Goal: Task Accomplishment & Management: Manage account settings

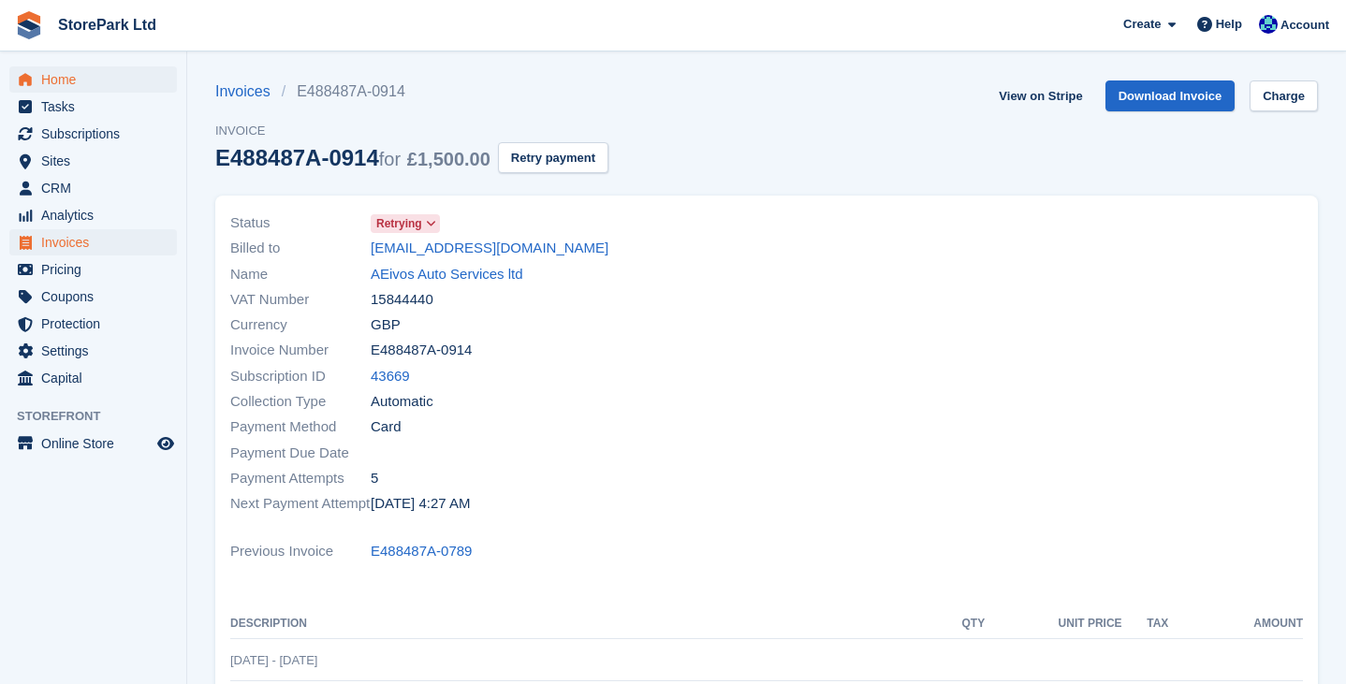
click at [69, 81] on span "Home" at bounding box center [97, 79] width 112 height 26
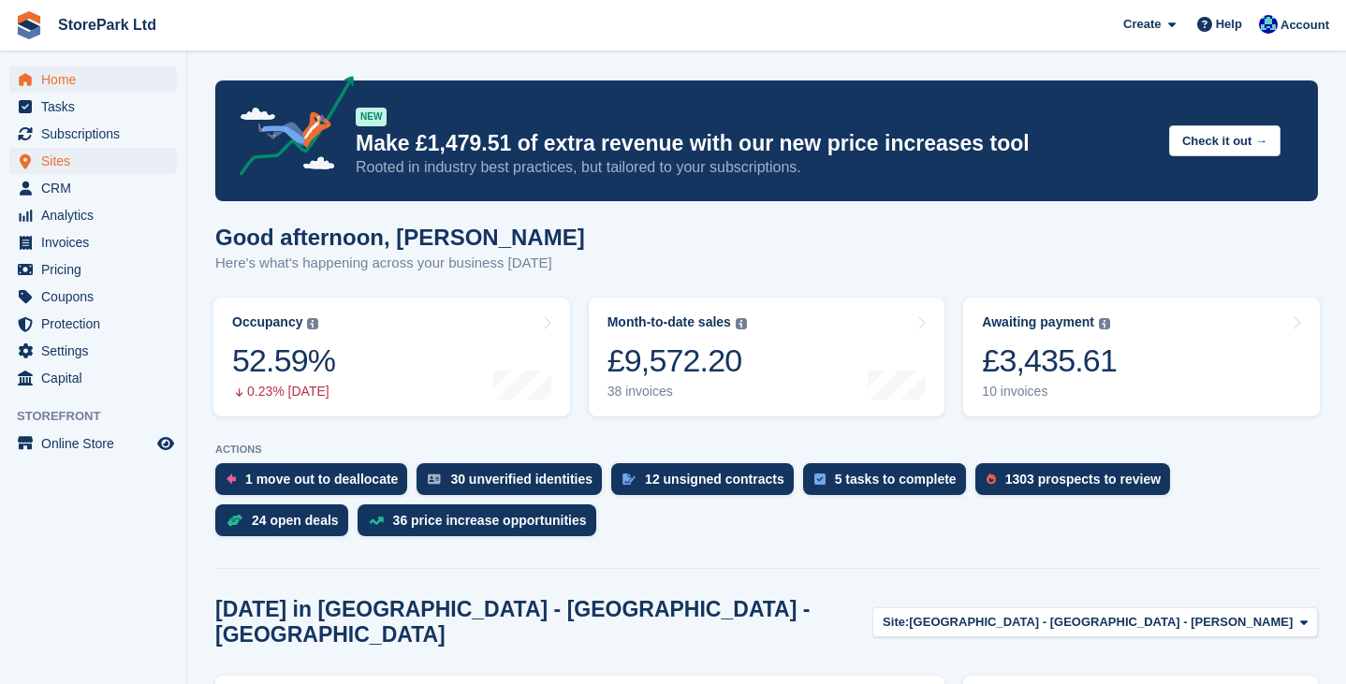
click at [66, 152] on span "Sites" at bounding box center [97, 161] width 112 height 26
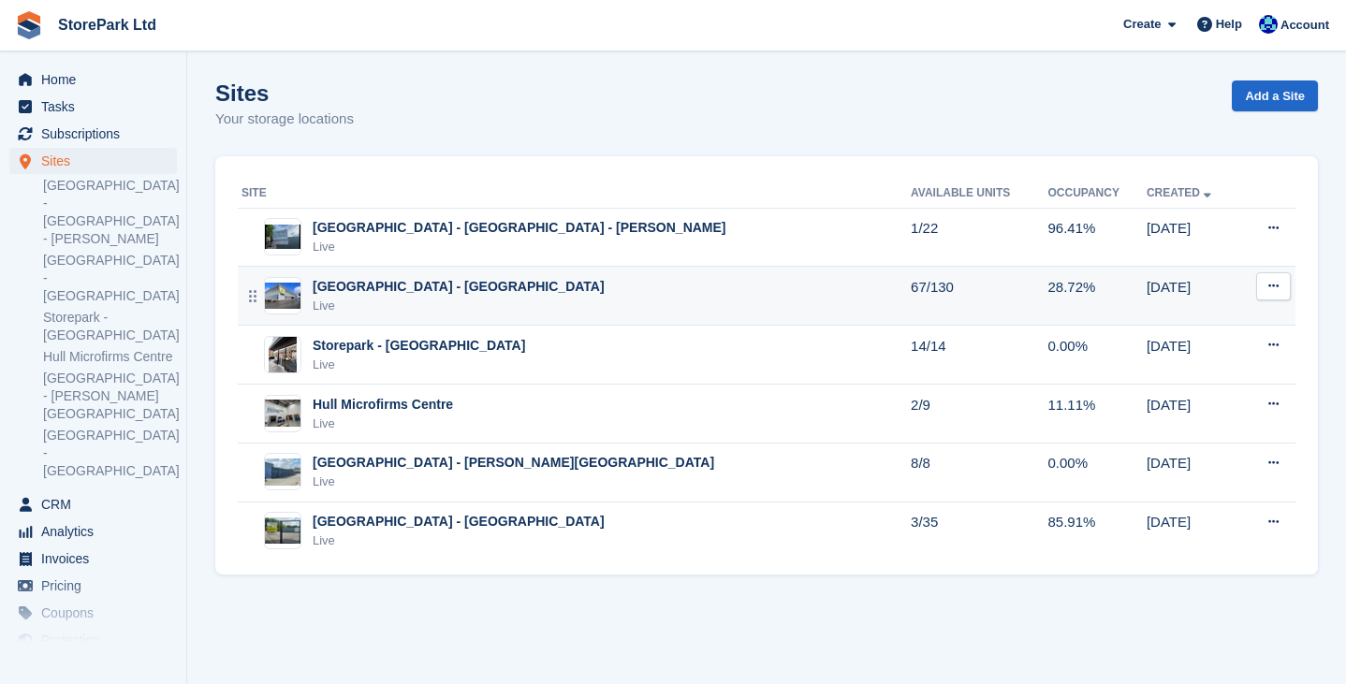
click at [523, 290] on div "[GEOGRAPHIC_DATA] - [GEOGRAPHIC_DATA]" at bounding box center [459, 287] width 292 height 20
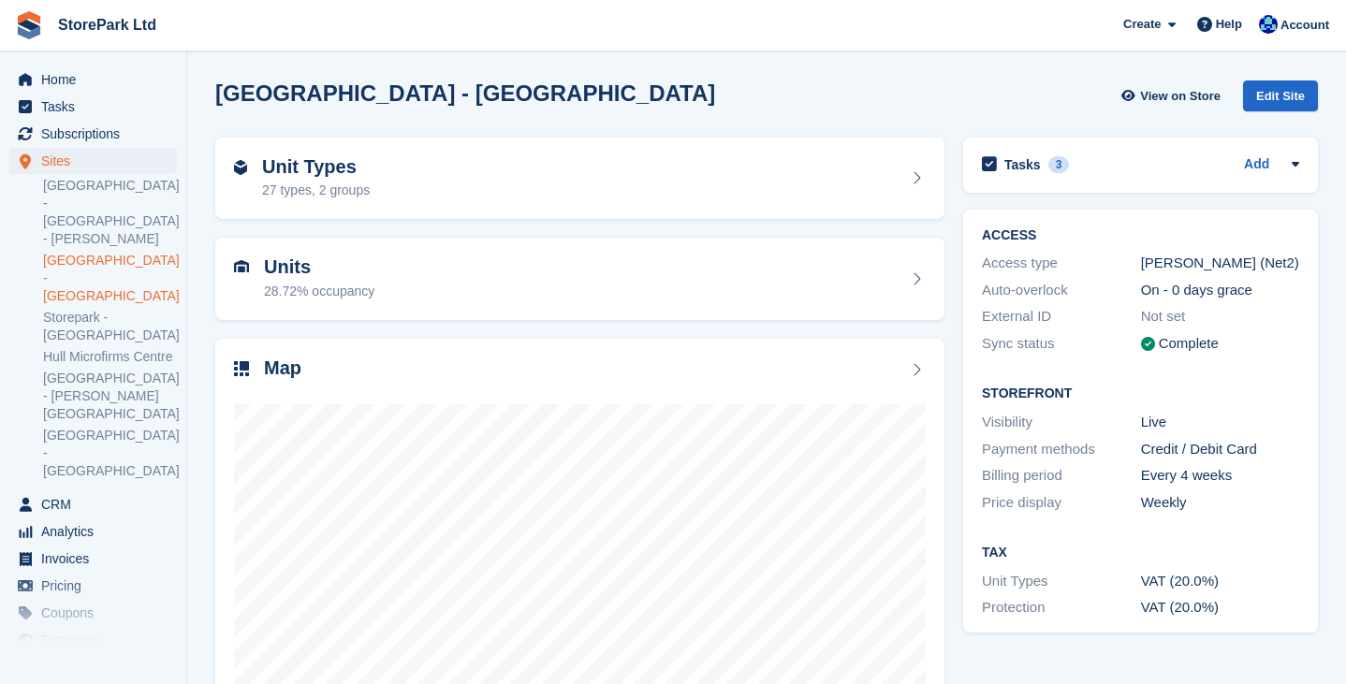
click at [954, 388] on div "ACCESS Access type Paxton (Net2) Auto-overlock On - 0 days grace External ID No…" at bounding box center [1140, 421] width 373 height 442
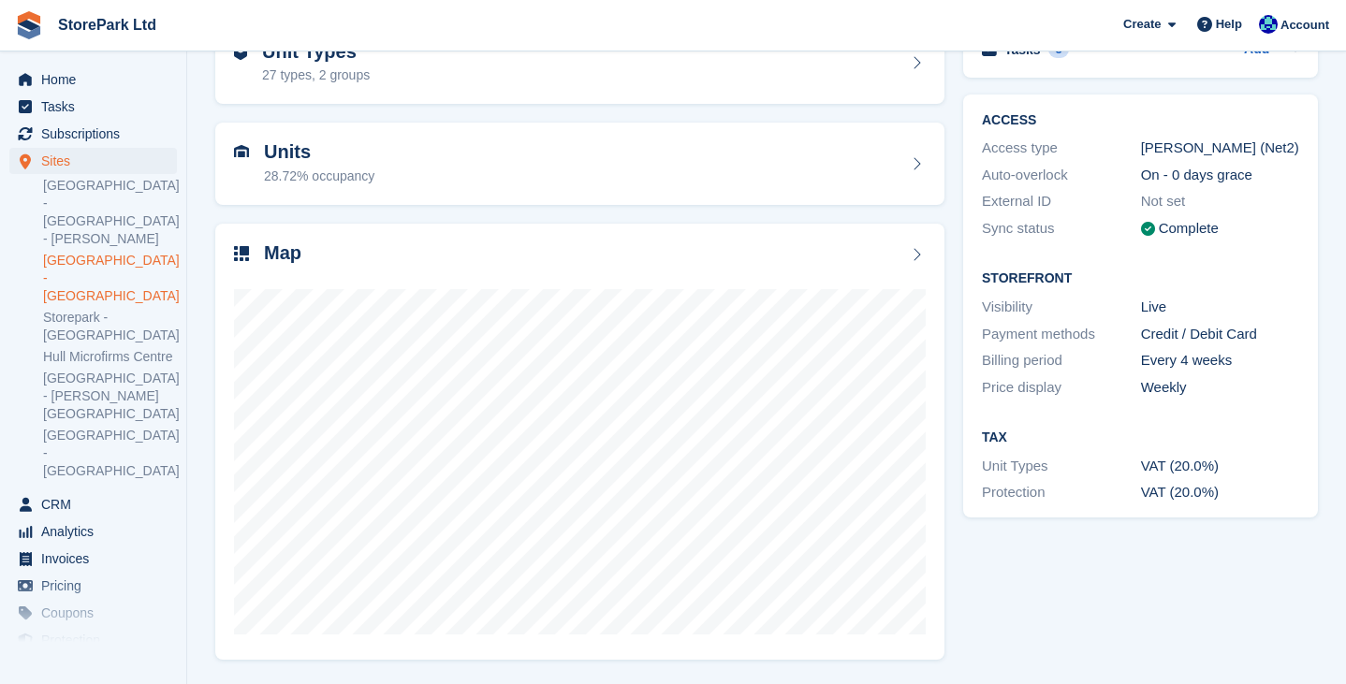
scroll to position [113, 0]
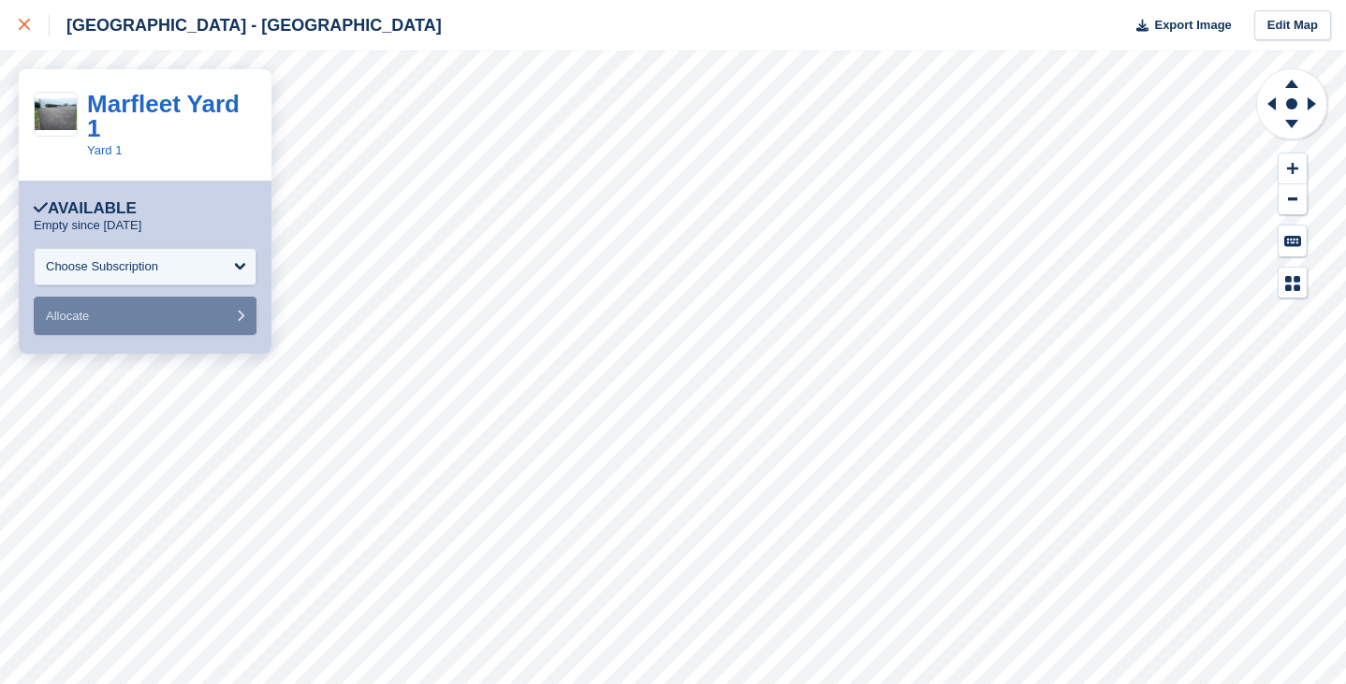
click at [22, 24] on icon at bounding box center [24, 24] width 11 height 11
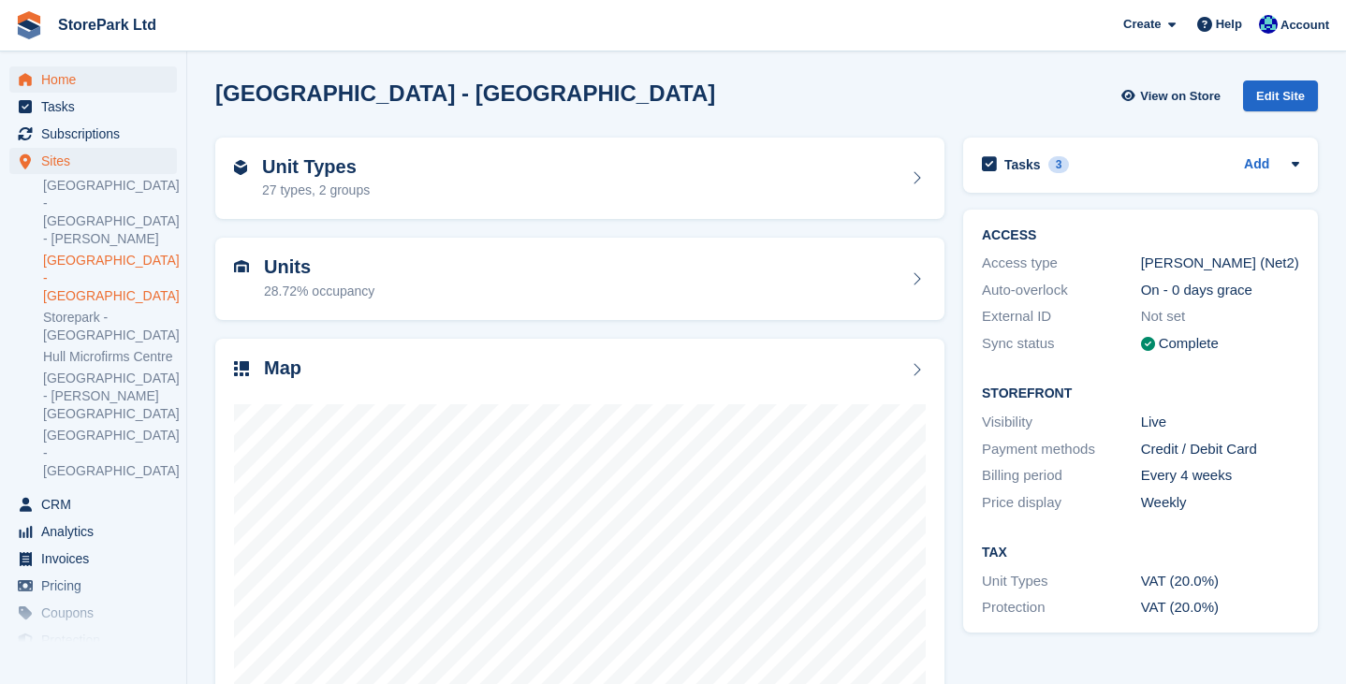
click at [87, 81] on span "Home" at bounding box center [97, 79] width 112 height 26
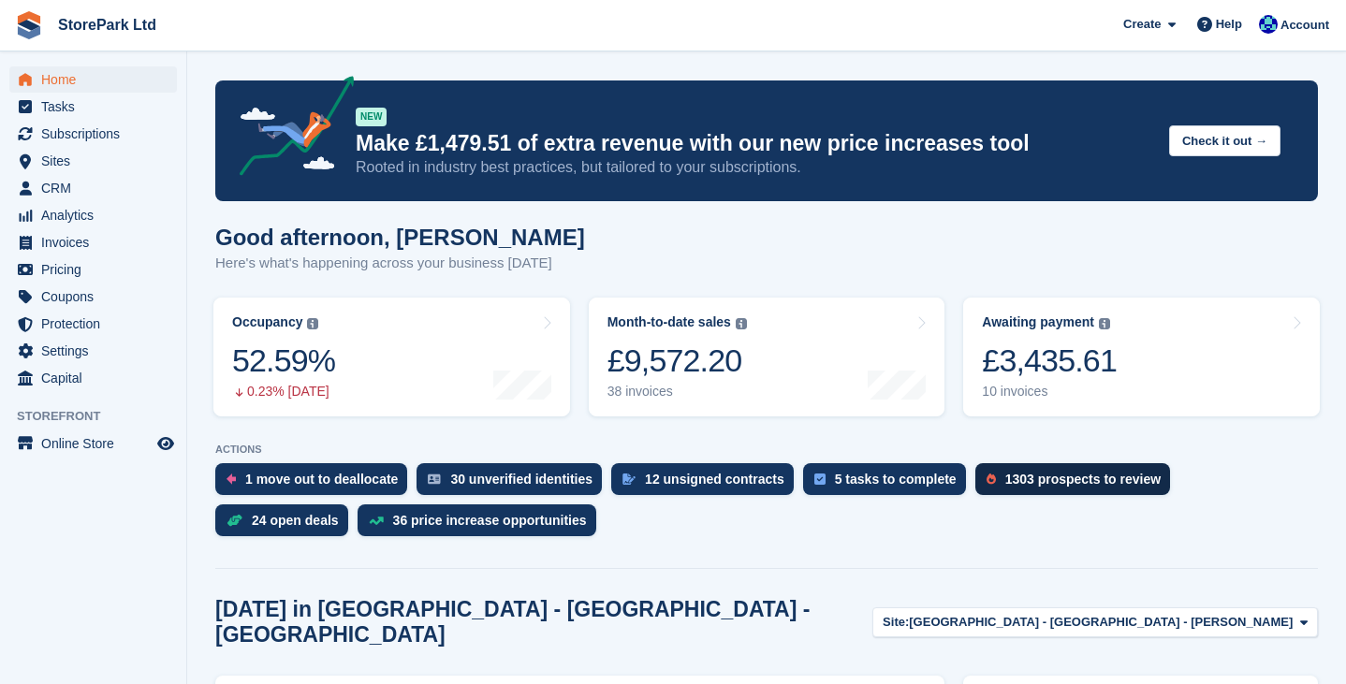
click at [1043, 478] on div "1303 prospects to review" at bounding box center [1083, 479] width 156 height 15
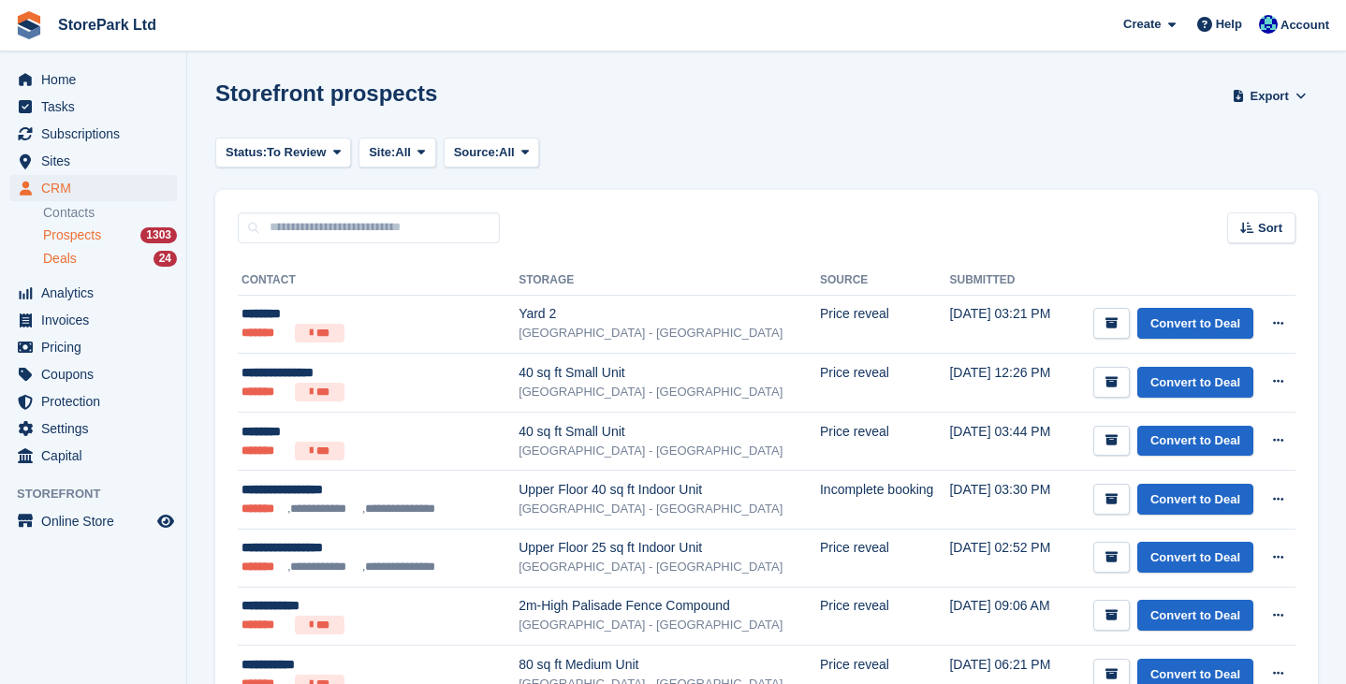
click at [109, 263] on div "Deals 24" at bounding box center [110, 259] width 134 height 18
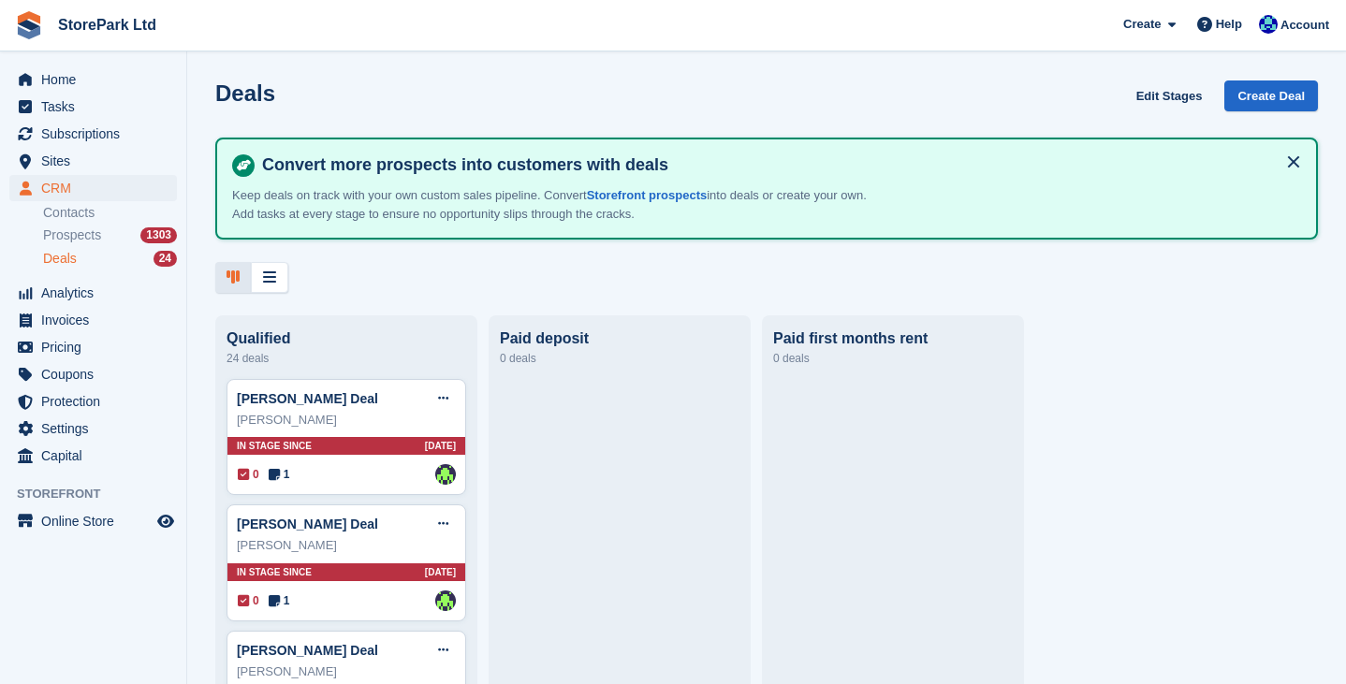
click at [98, 140] on span "Subscriptions" at bounding box center [97, 134] width 112 height 26
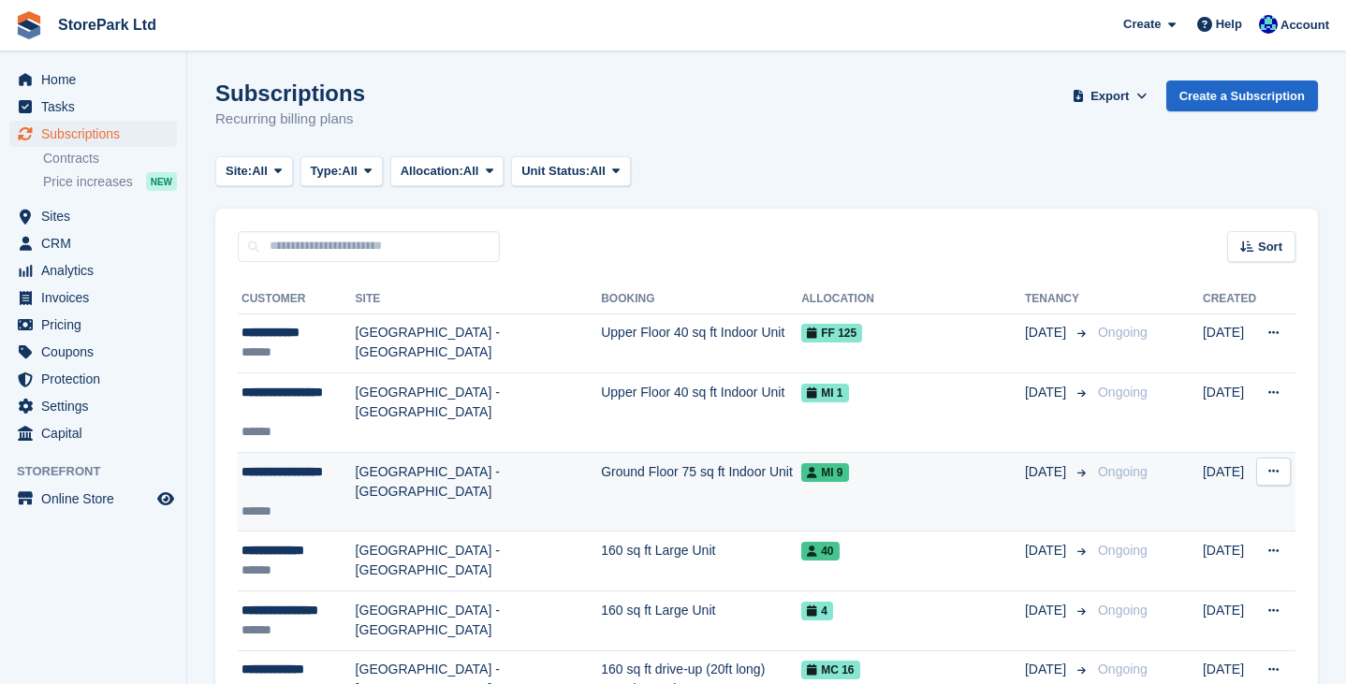
click at [543, 492] on td "[GEOGRAPHIC_DATA] - [GEOGRAPHIC_DATA]" at bounding box center [479, 492] width 246 height 80
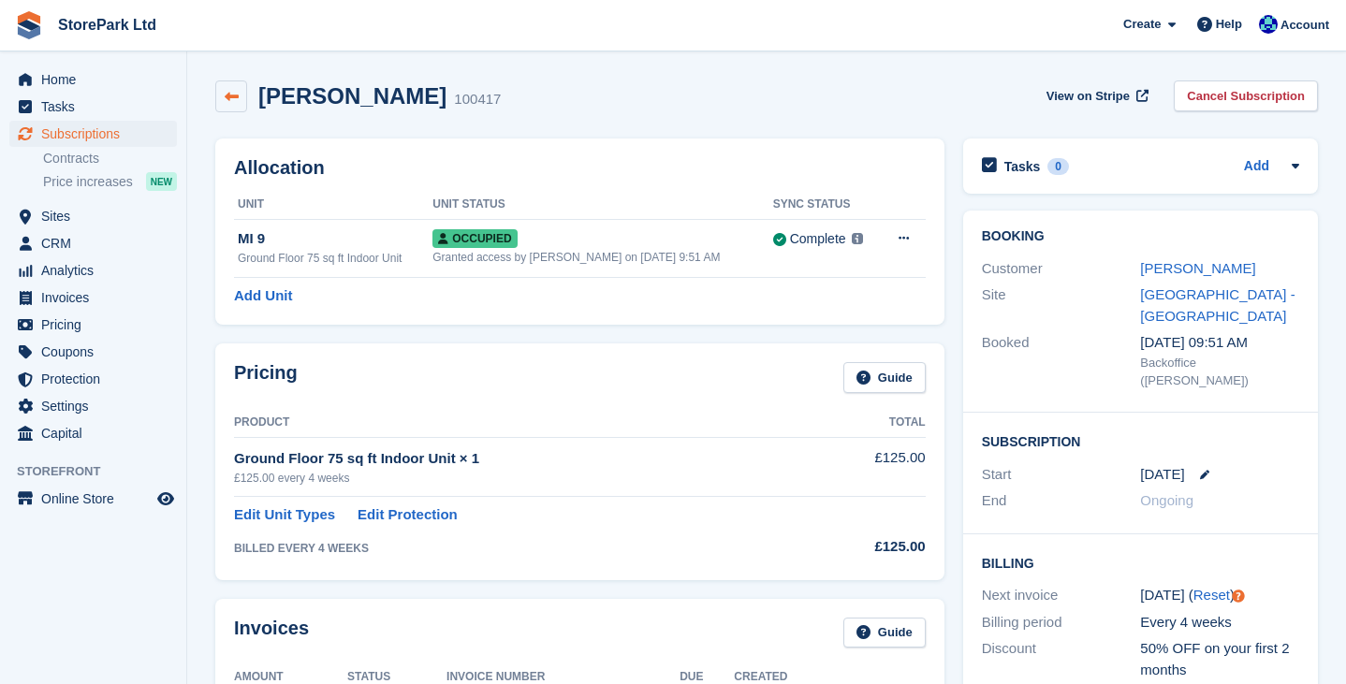
click at [232, 100] on icon at bounding box center [232, 97] width 14 height 14
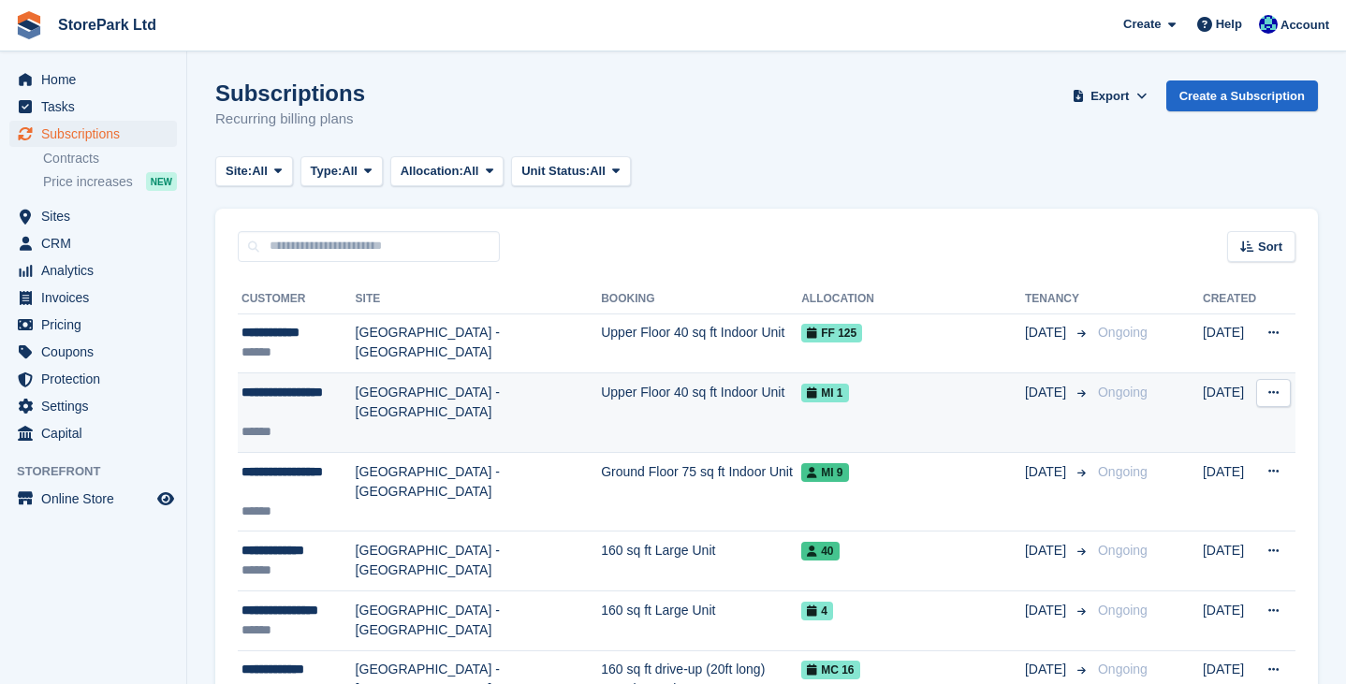
click at [335, 413] on div "**********" at bounding box center [298, 402] width 114 height 39
